Goal: Information Seeking & Learning: Learn about a topic

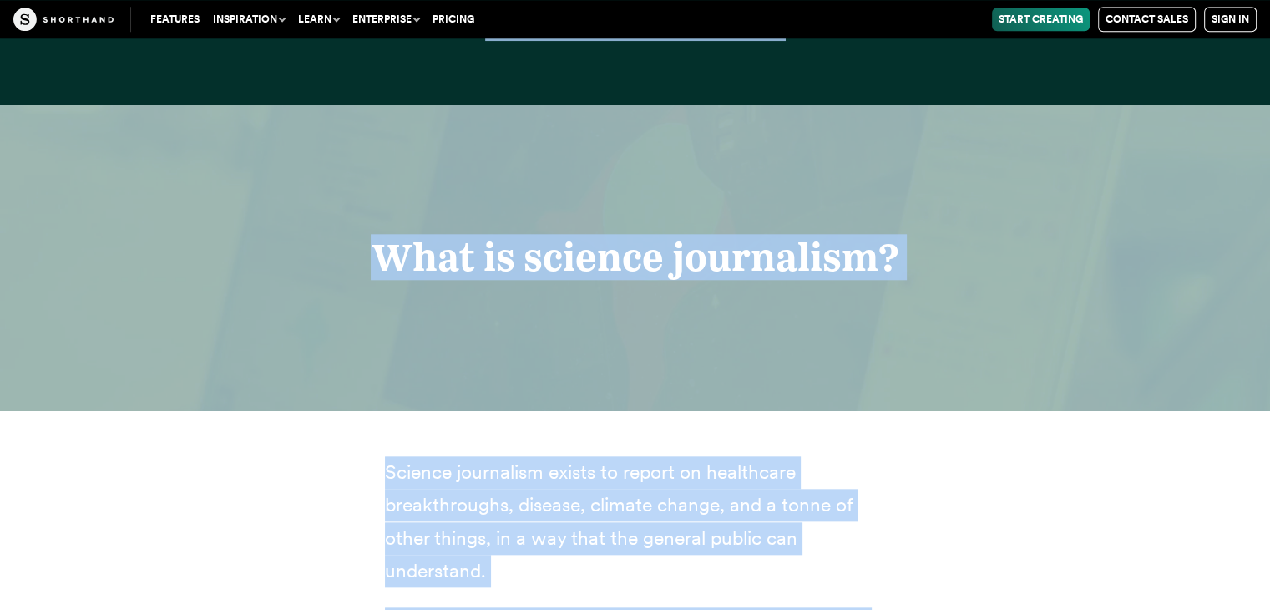
scroll to position [2325, 0]
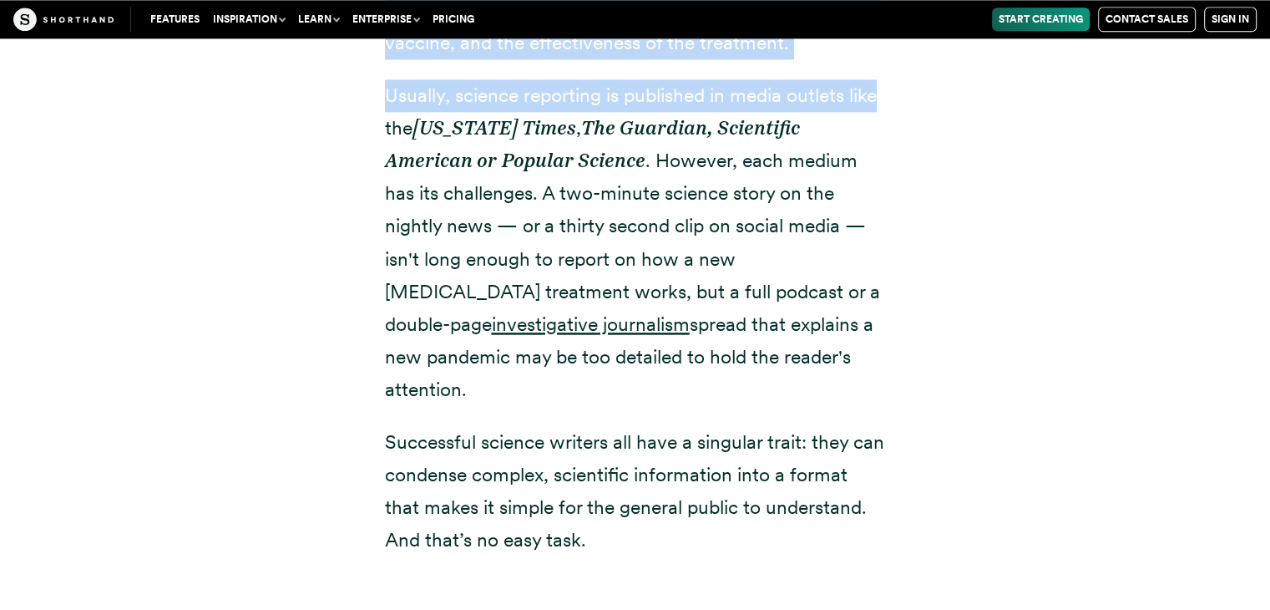
drag, startPoint x: 469, startPoint y: 354, endPoint x: 899, endPoint y: 72, distance: 514.4
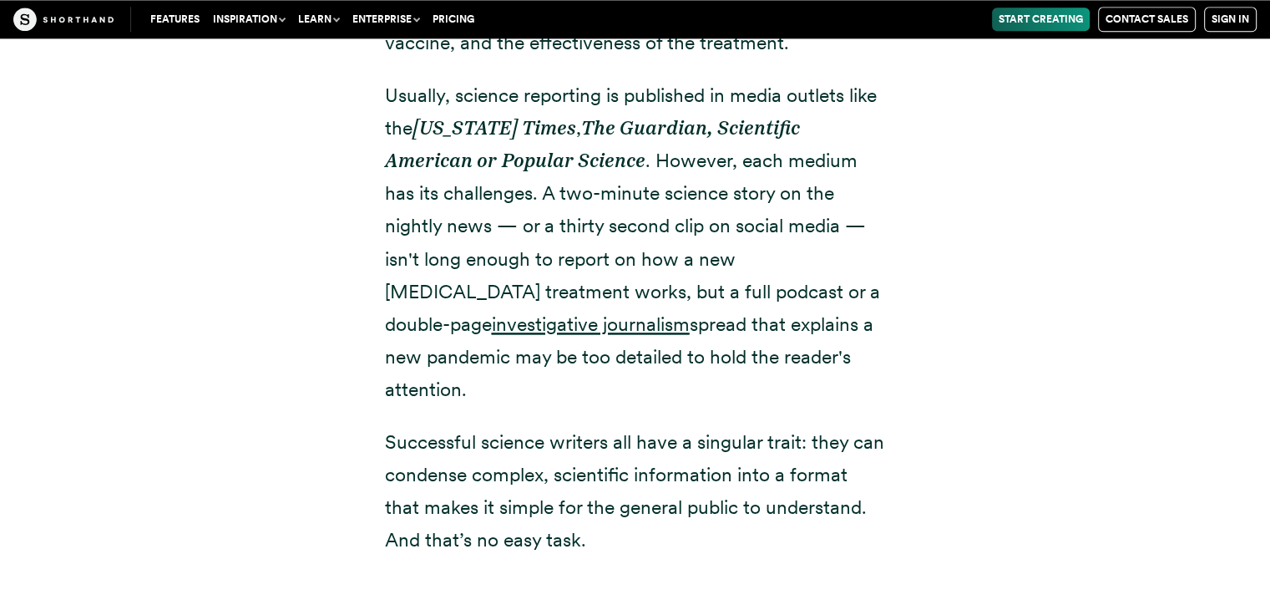
click at [254, 174] on div "Science journalism exists to report on healthcare breakthroughs, disease, clima…" at bounding box center [636, 177] width 1136 height 890
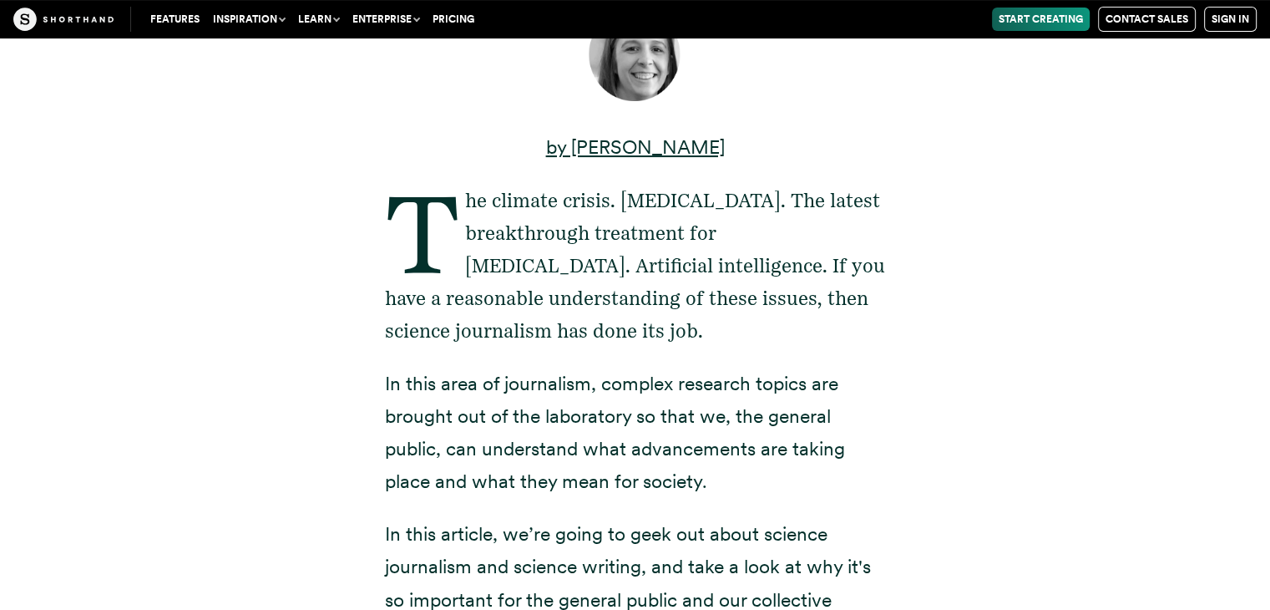
scroll to position [387, 0]
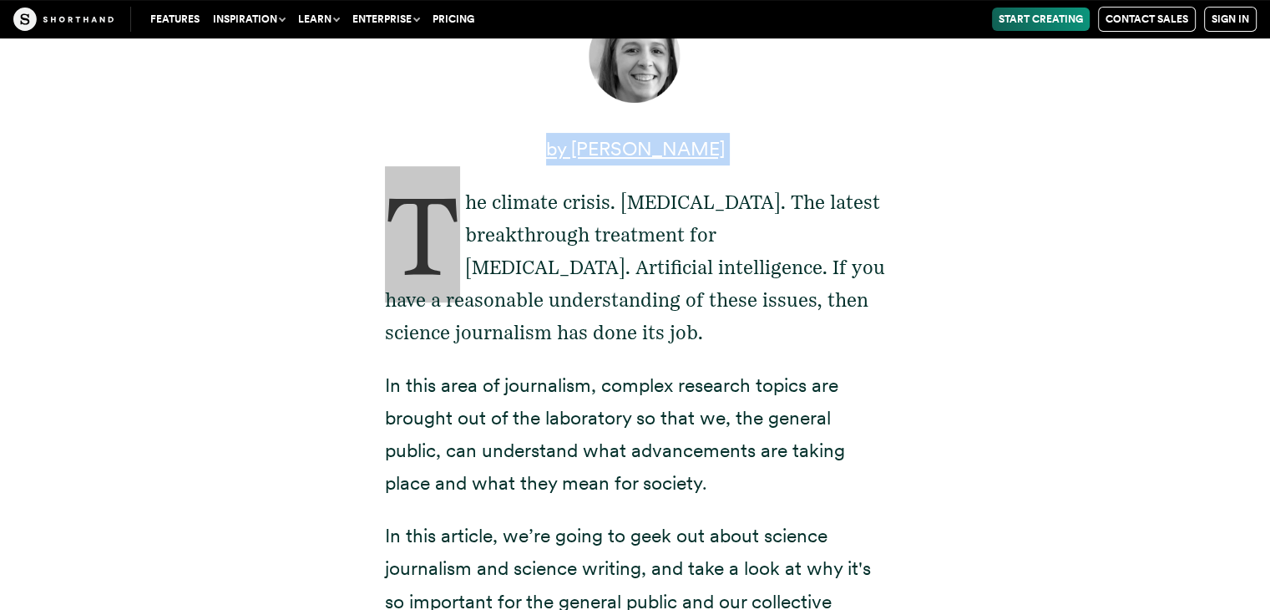
drag, startPoint x: 467, startPoint y: 203, endPoint x: 932, endPoint y: 107, distance: 474.9
click at [932, 107] on div "by [PERSON_NAME] The climate crisis. [MEDICAL_DATA]. The latest breakthrough tr…" at bounding box center [636, 473] width 1136 height 1014
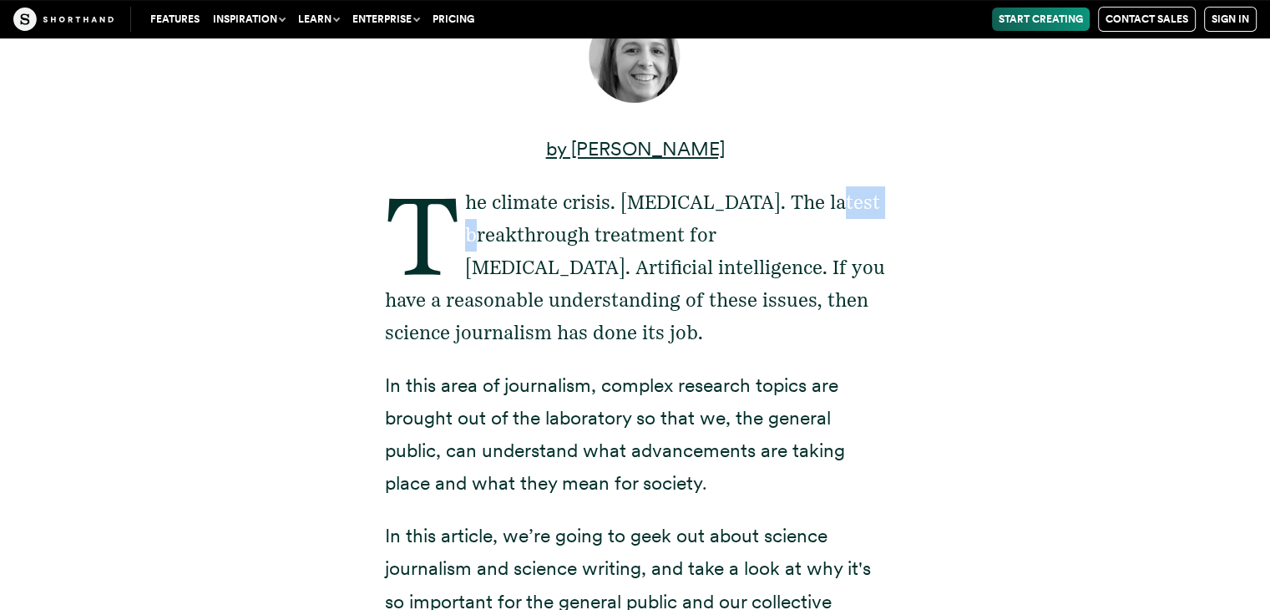
drag, startPoint x: 474, startPoint y: 223, endPoint x: 539, endPoint y: 220, distance: 64.4
click at [539, 220] on p "The climate crisis. [MEDICAL_DATA]. The latest breakthrough treatment for [MEDI…" at bounding box center [635, 267] width 501 height 163
click at [436, 245] on p "The climate crisis. [MEDICAL_DATA]. The latest breakthrough treatment for [MEDI…" at bounding box center [635, 267] width 501 height 163
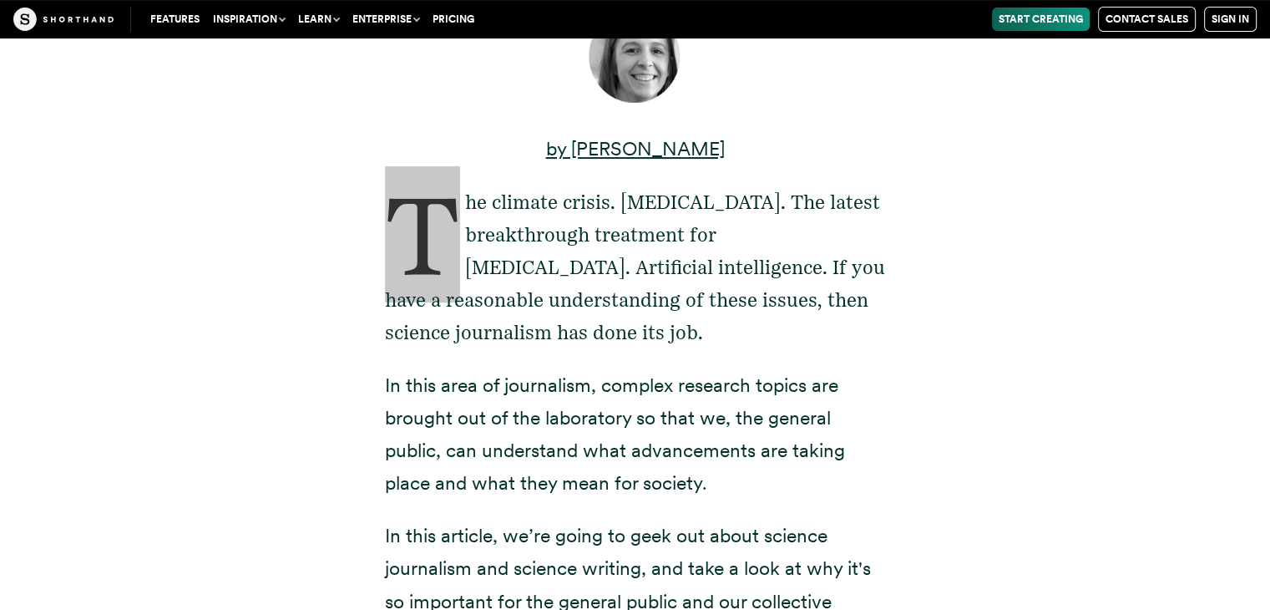
drag, startPoint x: 409, startPoint y: 249, endPoint x: 433, endPoint y: 257, distance: 25.6
click at [433, 257] on p "The climate crisis. [MEDICAL_DATA]. The latest breakthrough treatment for [MEDI…" at bounding box center [635, 267] width 501 height 163
click at [471, 204] on p "The climate crisis. [MEDICAL_DATA]. The latest breakthrough treatment for [MEDI…" at bounding box center [635, 267] width 501 height 163
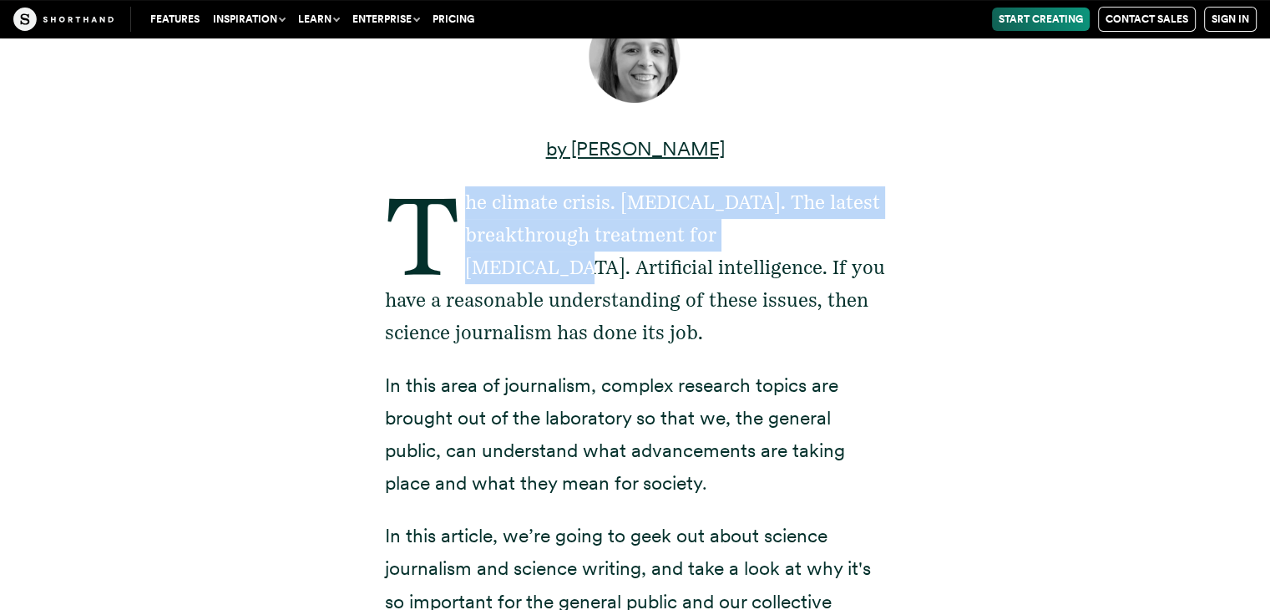
drag, startPoint x: 471, startPoint y: 204, endPoint x: 863, endPoint y: 235, distance: 392.9
click at [863, 235] on p "The climate crisis. [MEDICAL_DATA]. The latest breakthrough treatment for [MEDI…" at bounding box center [635, 267] width 501 height 163
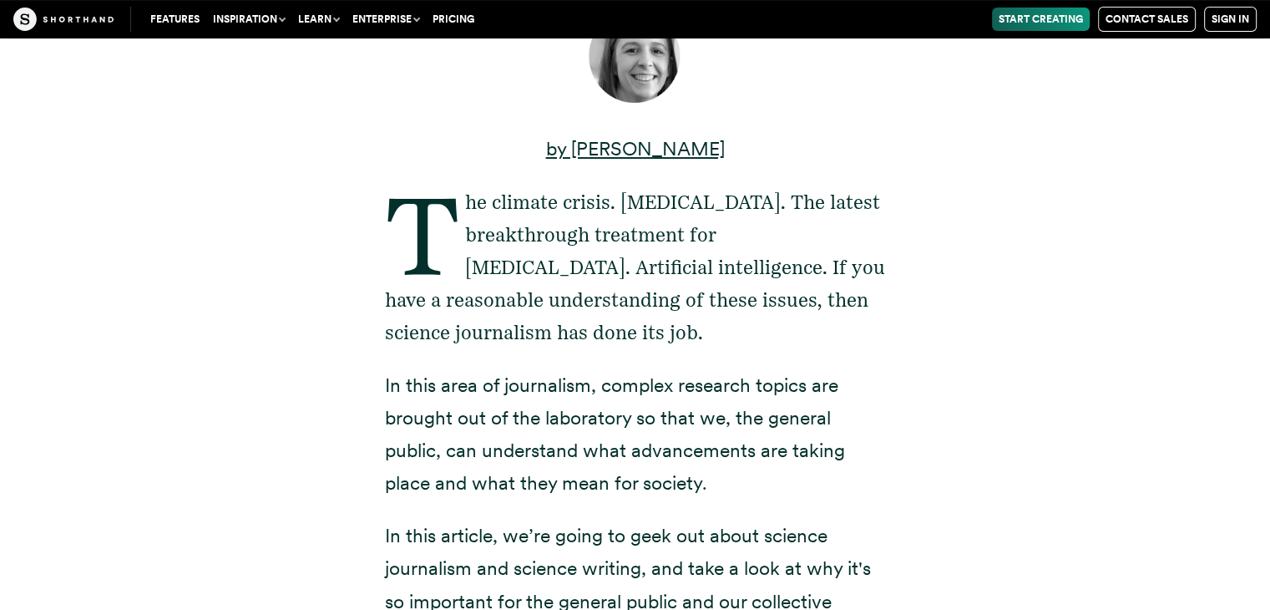
click at [892, 228] on div "by [PERSON_NAME] The climate crisis. [MEDICAL_DATA]. The latest breakthrough tr…" at bounding box center [636, 473] width 568 height 1014
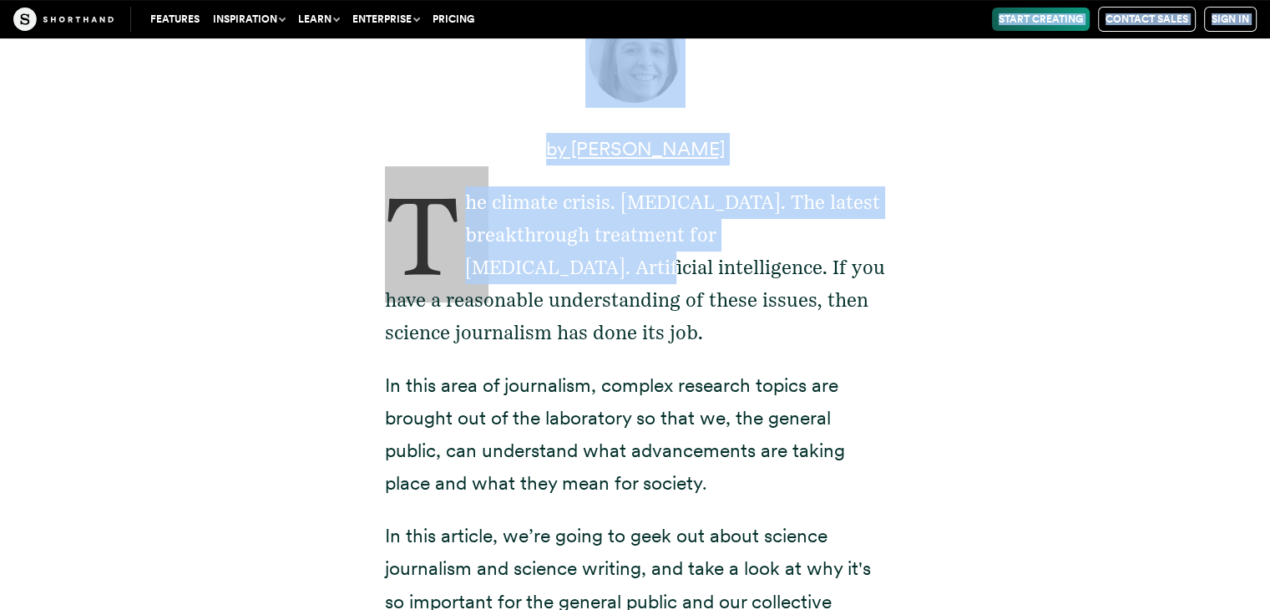
scroll to position [0, 0]
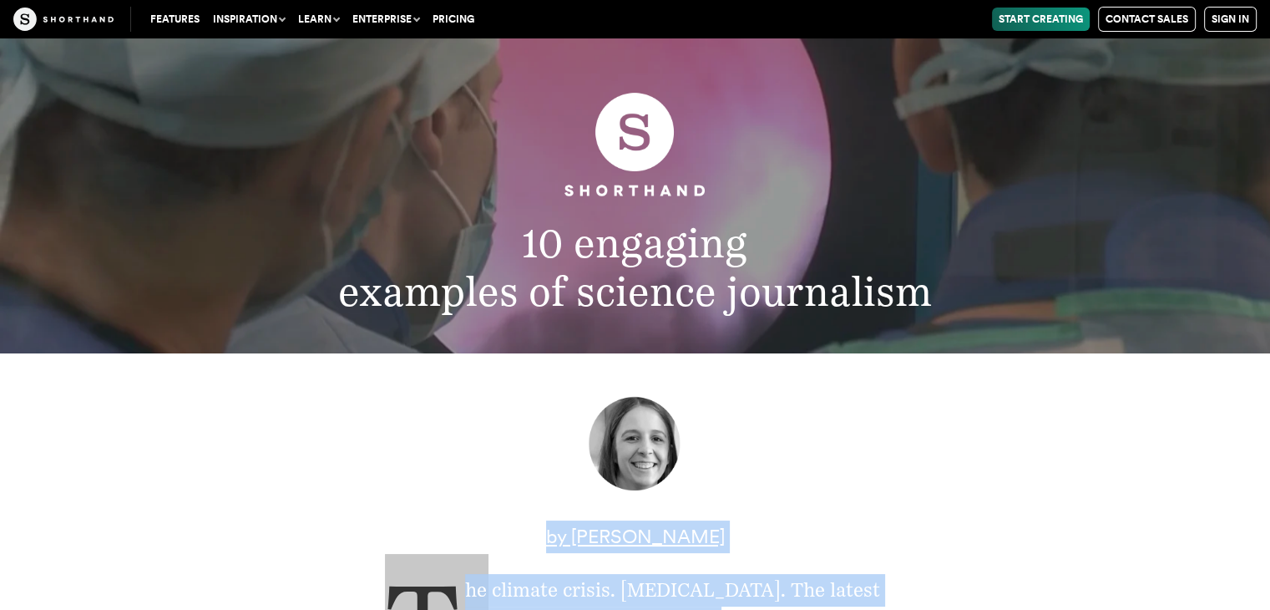
drag, startPoint x: 532, startPoint y: 270, endPoint x: 858, endPoint y: 440, distance: 368.3
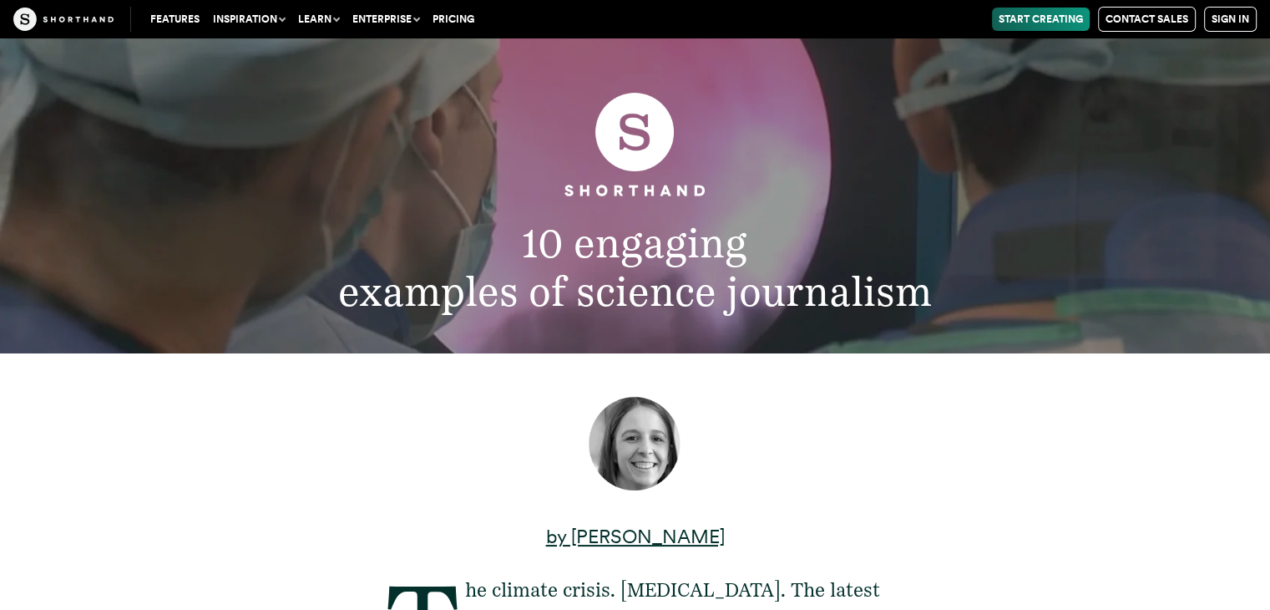
scroll to position [495, 0]
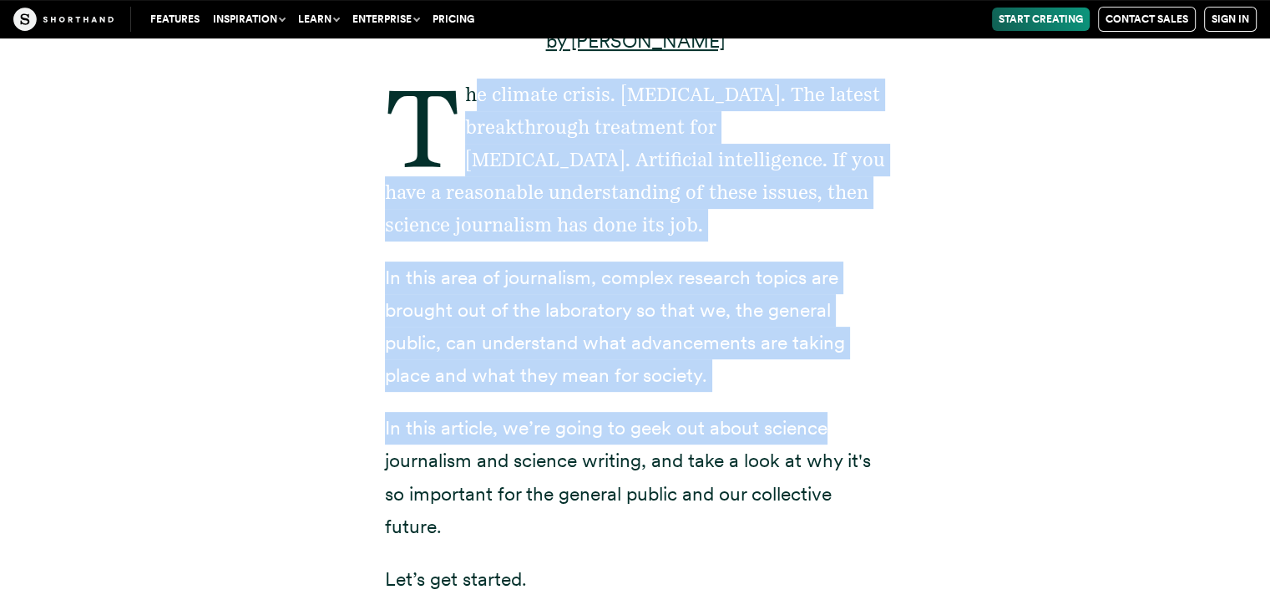
drag, startPoint x: 477, startPoint y: 95, endPoint x: 871, endPoint y: 422, distance: 511.8
click at [871, 422] on div "by [PERSON_NAME] The climate crisis. [MEDICAL_DATA]. The latest breakthrough tr…" at bounding box center [635, 351] width 501 height 908
copy div "e climate crisis. [MEDICAL_DATA]. The latest breakthrough treatment for [MEDICA…"
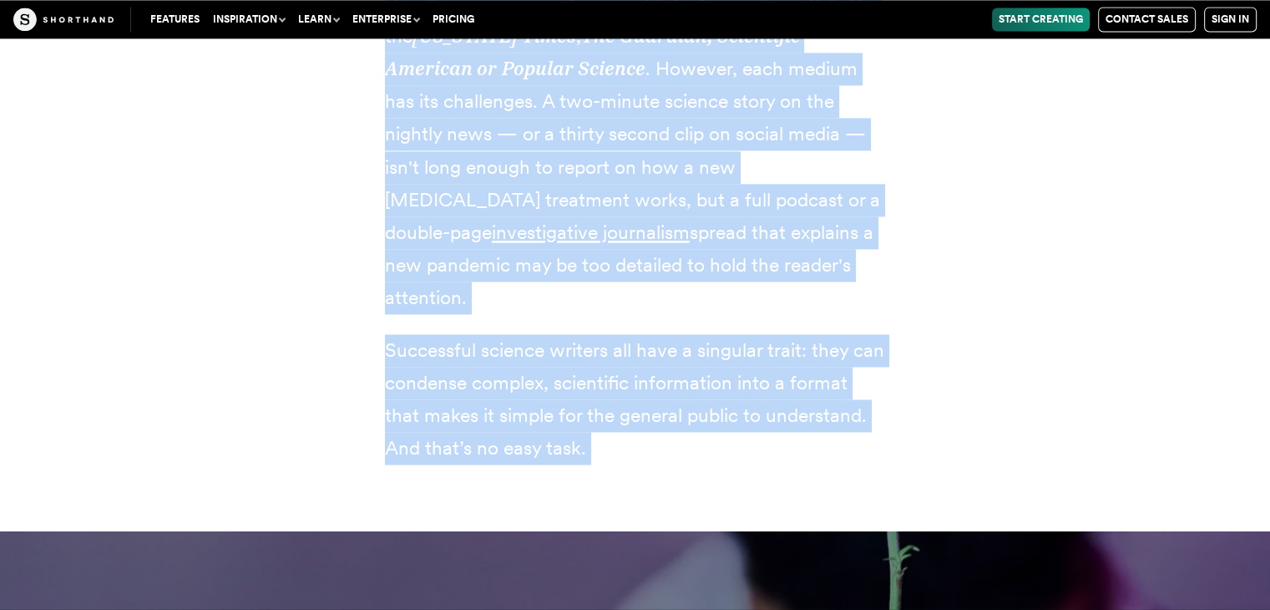
scroll to position [2455, 0]
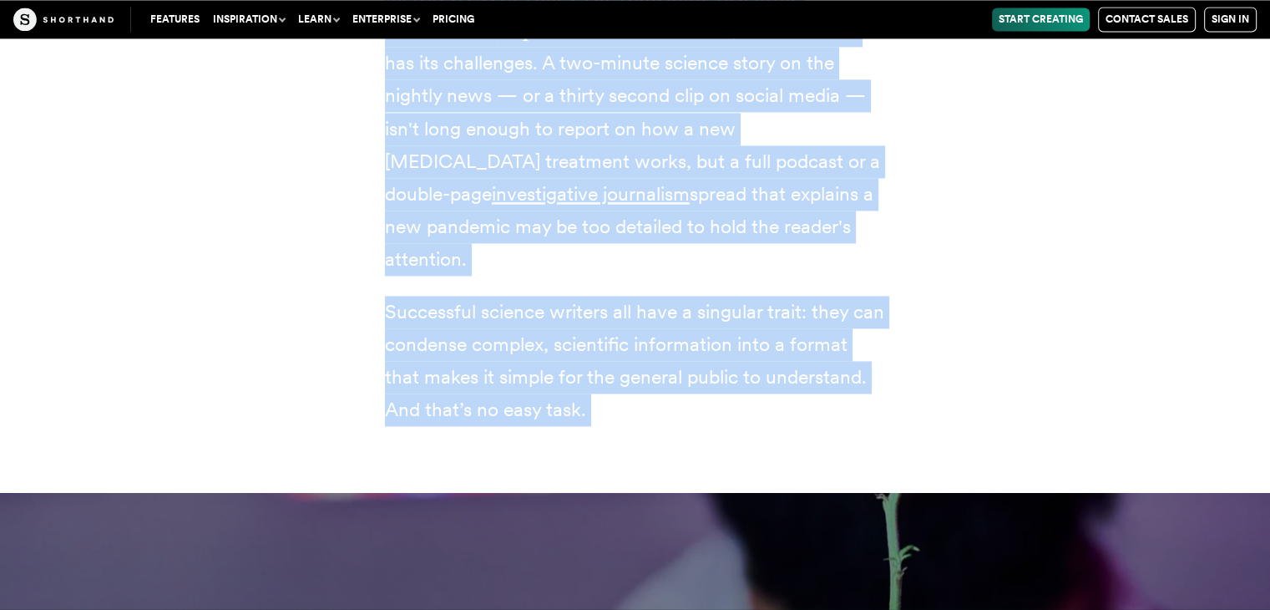
drag, startPoint x: 468, startPoint y: 85, endPoint x: 845, endPoint y: 424, distance: 507.4
copy article "lo ipsumdo sitame. CONSE-09. Adi elitse doeiusmodtem incididun utl etdolo. Magn…"
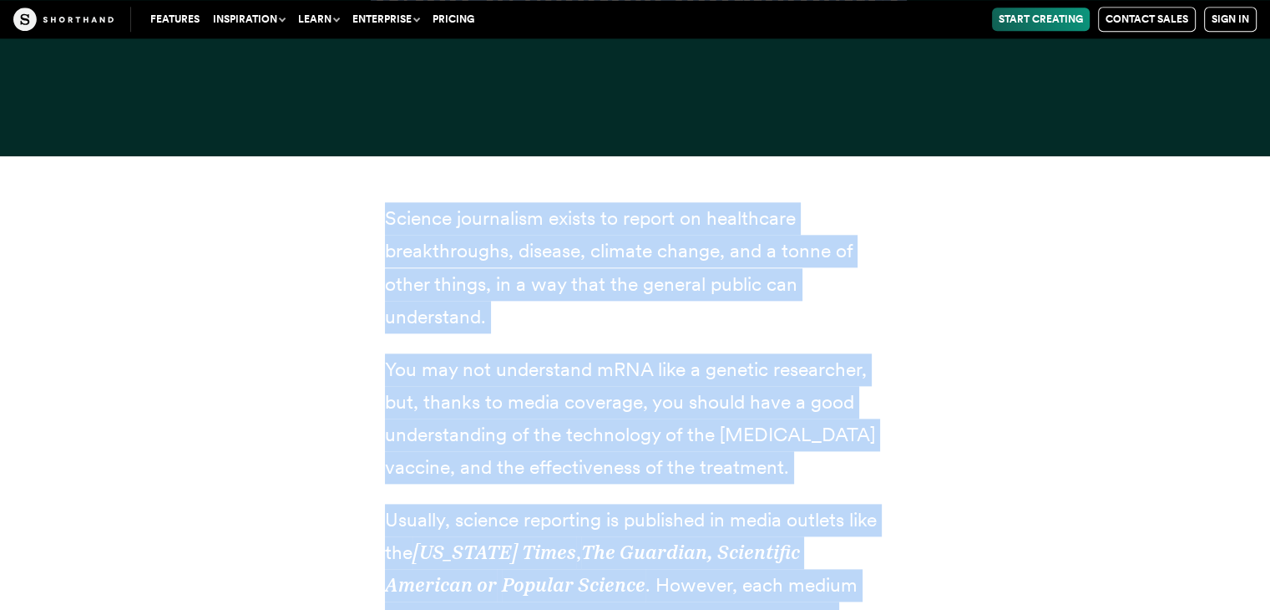
scroll to position [0, 0]
